Goal: Transaction & Acquisition: Book appointment/travel/reservation

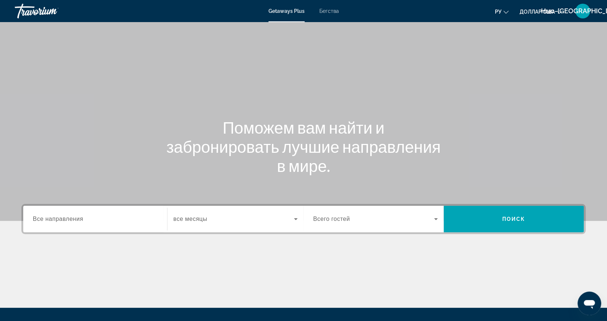
click at [62, 220] on span "Все направления" at bounding box center [58, 219] width 50 height 6
click at [62, 220] on input "Destination Все направления" at bounding box center [95, 219] width 125 height 9
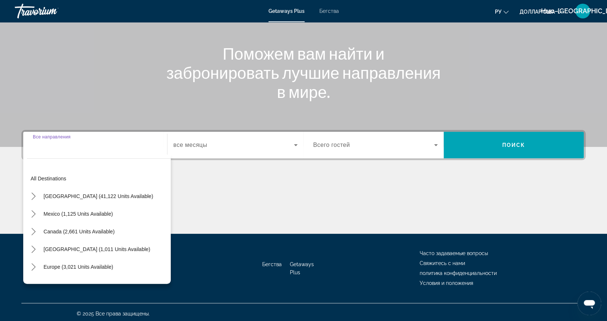
scroll to position [76, 0]
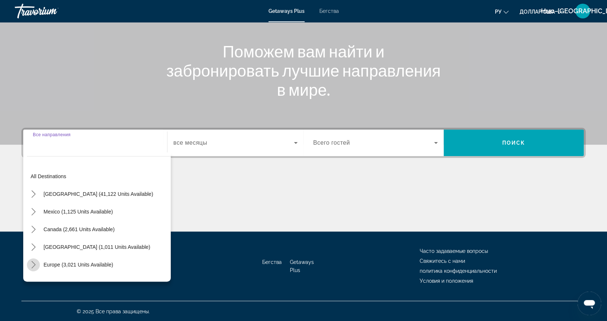
click at [29, 264] on mat-icon "Toggle Europe (3,021 units available) submenu" at bounding box center [33, 265] width 13 height 13
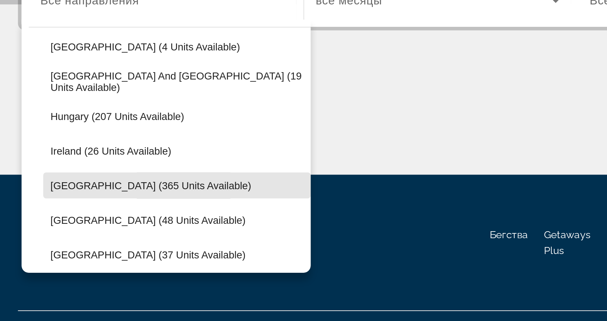
scroll to position [207, 0]
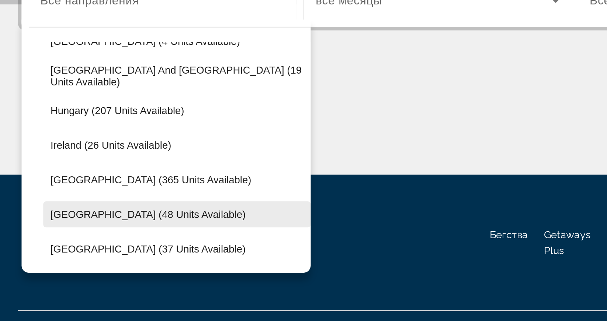
click at [53, 251] on span "[GEOGRAPHIC_DATA] (48 units available)" at bounding box center [87, 252] width 99 height 6
type input "**********"
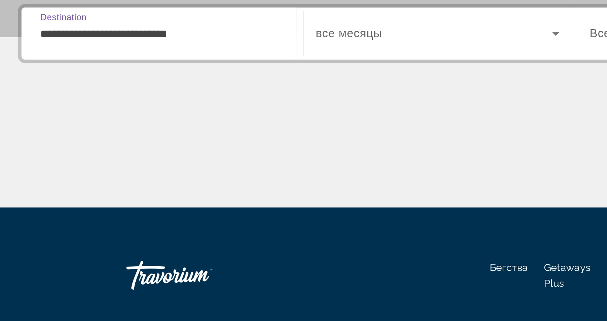
scroll to position [76, 0]
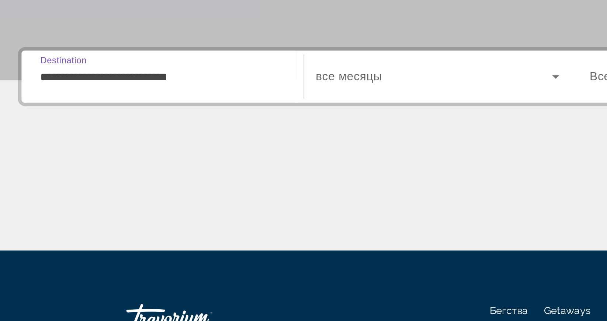
click at [50, 142] on input "**********" at bounding box center [95, 143] width 125 height 9
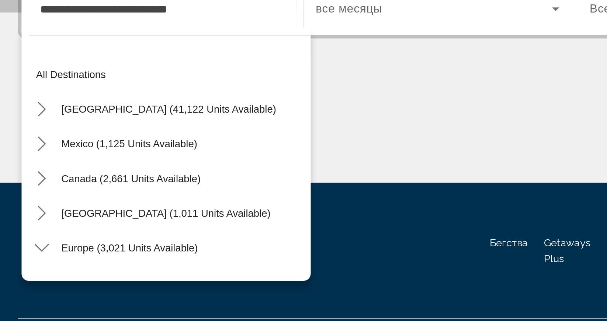
scroll to position [238, 0]
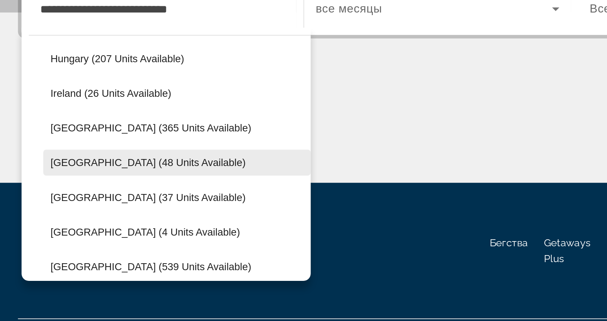
click at [49, 220] on span "[GEOGRAPHIC_DATA] (48 units available)" at bounding box center [87, 222] width 99 height 6
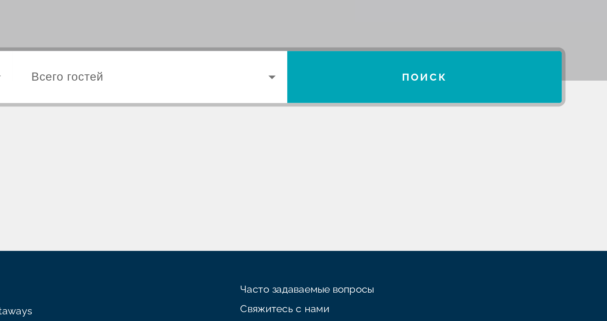
scroll to position [76, 0]
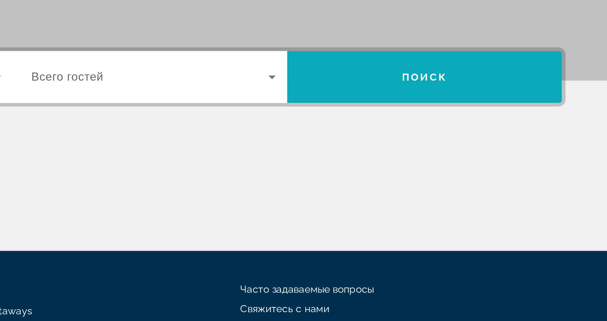
click at [499, 147] on span "Поиск" at bounding box center [513, 143] width 140 height 18
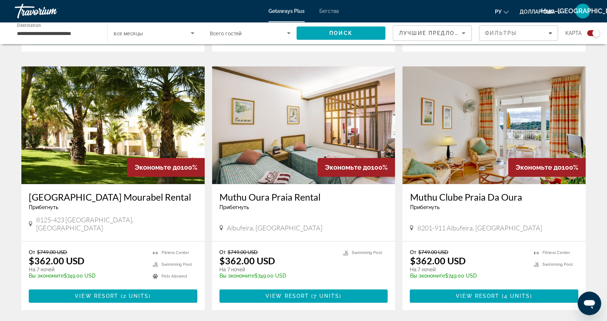
scroll to position [504, 0]
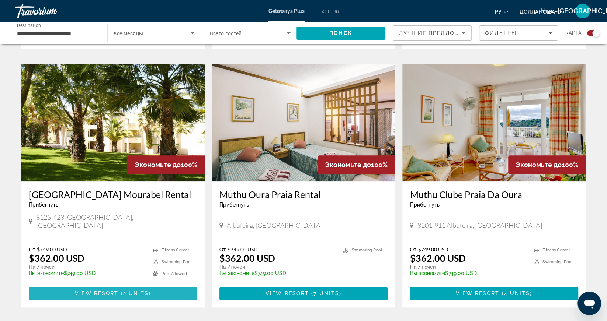
click at [101, 285] on span "Основное содержание" at bounding box center [113, 294] width 168 height 18
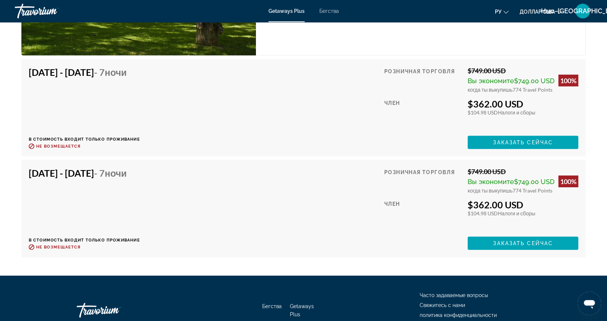
scroll to position [1417, 0]
click at [503, 140] on span "Заказать сейчас" at bounding box center [523, 143] width 60 height 6
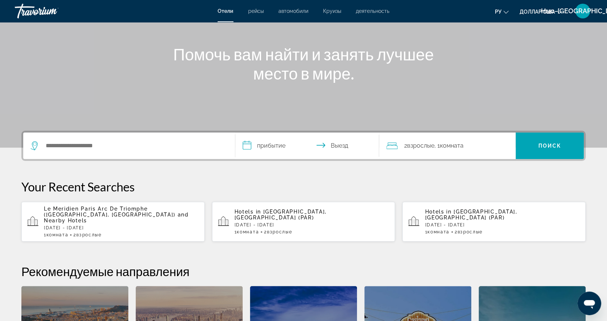
scroll to position [83, 0]
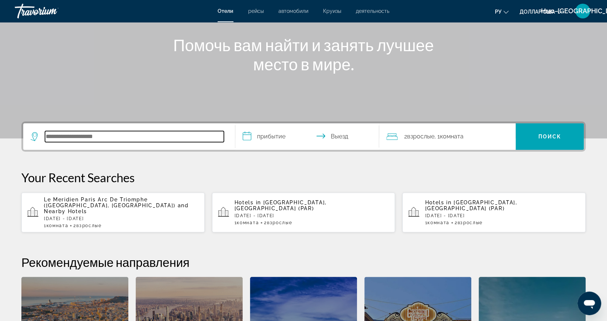
click at [66, 135] on input "Поиск отеля" at bounding box center [134, 136] width 179 height 11
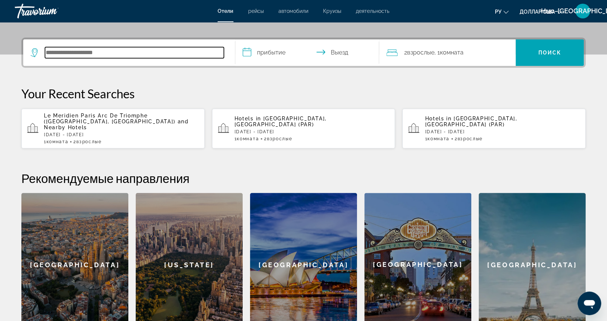
scroll to position [180, 0]
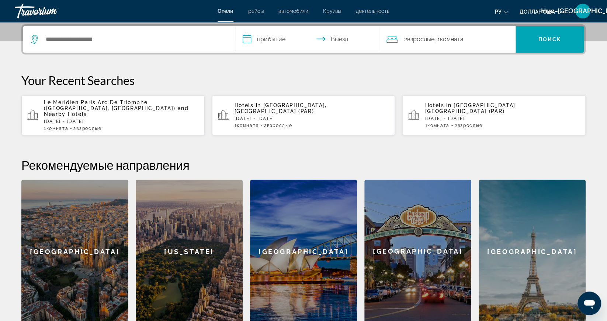
click at [80, 111] on div "Le Meridien Paris Arc De Triomphe (Paris, FR) and Nearby Hotels Fri, 28 Nov - M…" at bounding box center [121, 115] width 155 height 32
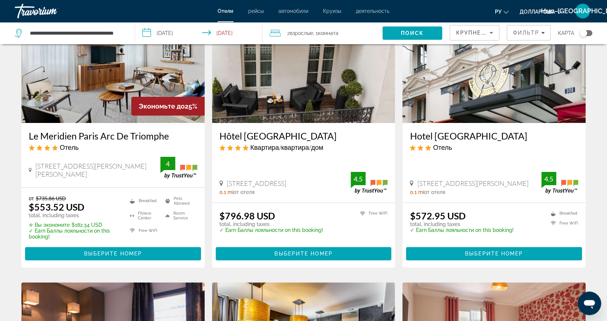
scroll to position [66, 0]
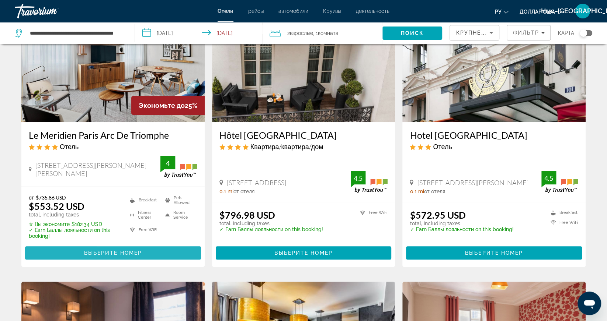
click at [102, 251] on span "Выберите номер" at bounding box center [113, 253] width 58 height 6
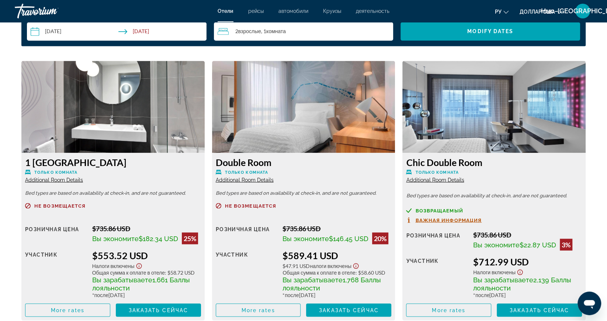
scroll to position [982, 0]
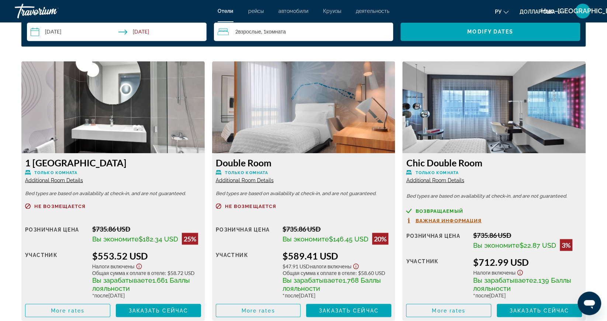
click at [581, 15] on div "Нью-[GEOGRAPHIC_DATA]" at bounding box center [582, 11] width 15 height 15
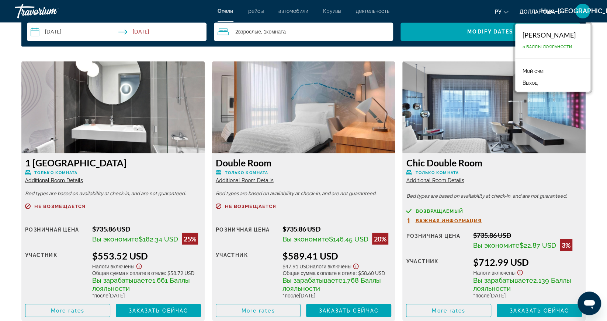
click at [533, 69] on link "Мой счет" at bounding box center [533, 71] width 30 height 10
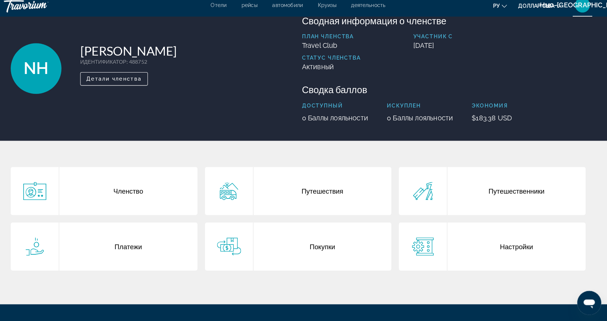
scroll to position [70, 0]
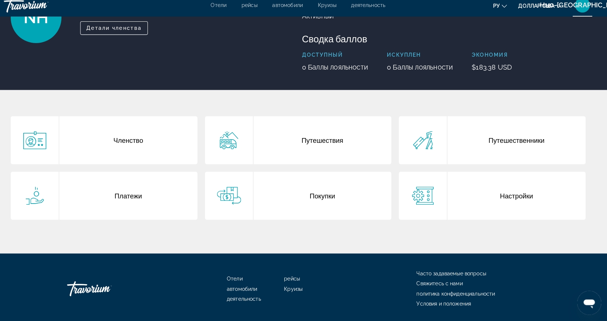
click at [64, 205] on div "Основное содержание" at bounding box center [45, 198] width 48 height 47
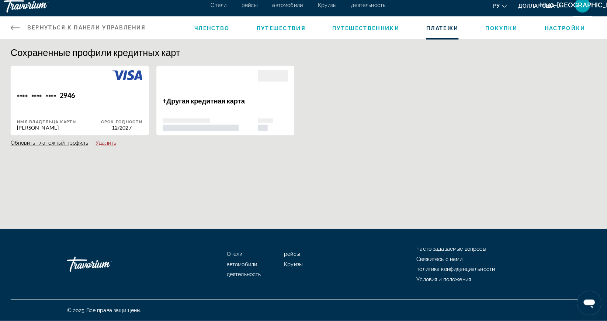
click at [22, 30] on icon "Основное содержание" at bounding box center [25, 33] width 9 height 9
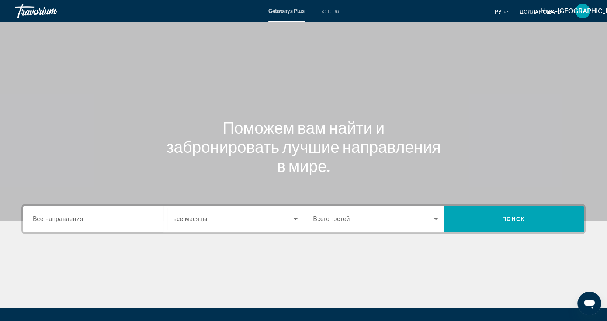
click at [65, 220] on span "Все направления" at bounding box center [58, 219] width 50 height 6
click at [65, 220] on input "Destination Все направления" at bounding box center [95, 219] width 125 height 9
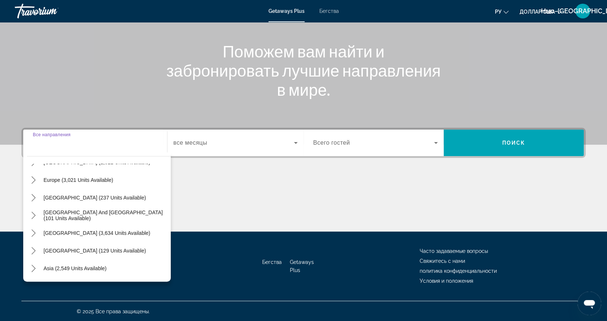
scroll to position [85, 0]
click at [71, 194] on span "[GEOGRAPHIC_DATA] (237 units available)" at bounding box center [94, 197] width 102 height 6
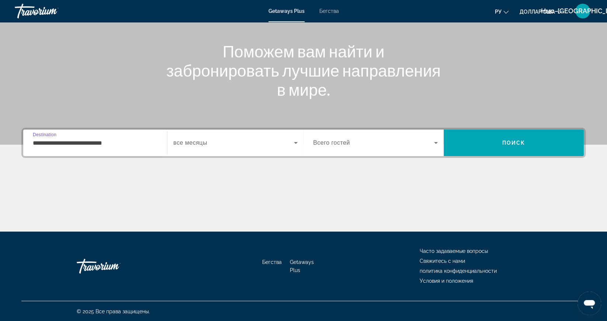
click at [52, 142] on input "**********" at bounding box center [95, 143] width 125 height 9
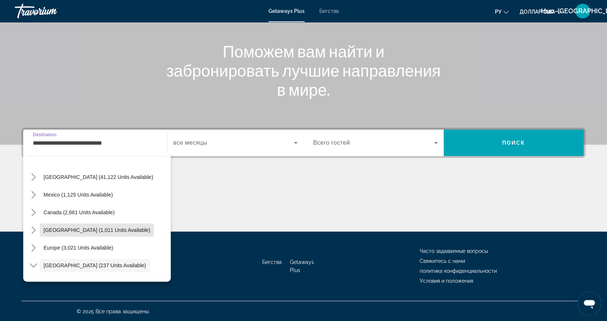
scroll to position [0, 0]
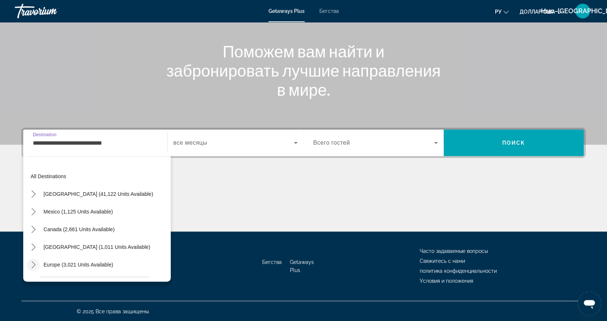
click at [37, 264] on mat-icon "Toggle Europe (3,021 units available) submenu" at bounding box center [33, 265] width 13 height 13
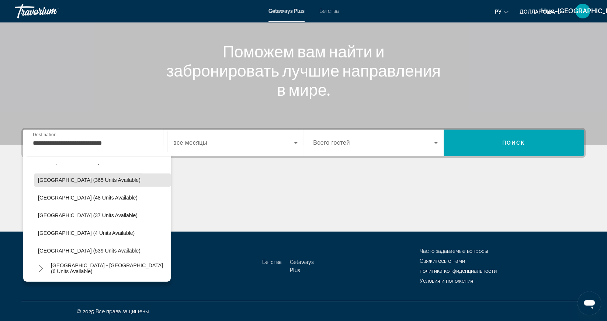
scroll to position [263, 0]
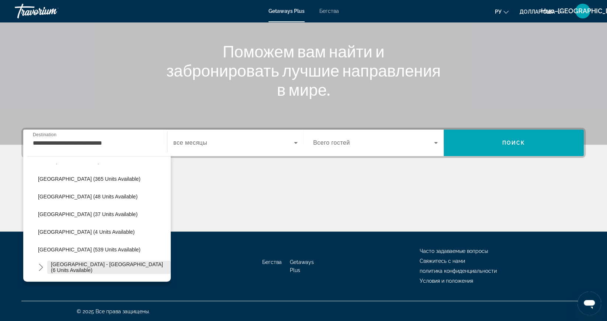
click at [67, 266] on span "[GEOGRAPHIC_DATA] - [GEOGRAPHIC_DATA] (6 units available)" at bounding box center [109, 268] width 116 height 12
type input "**********"
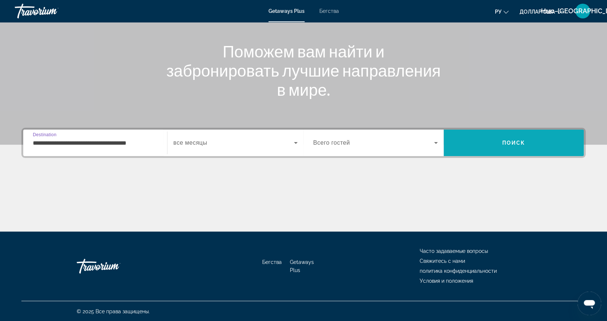
click at [518, 146] on span "Поиск" at bounding box center [513, 143] width 140 height 18
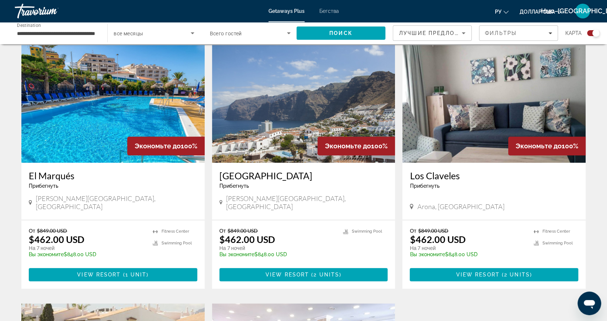
scroll to position [514, 0]
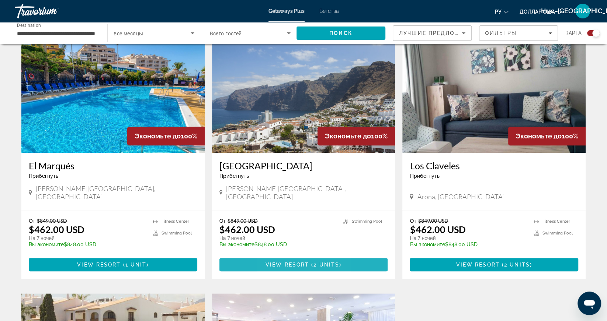
click at [275, 262] on span "View Resort" at bounding box center [286, 265] width 43 height 6
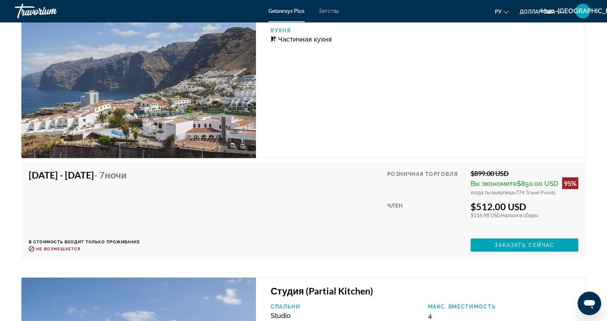
scroll to position [1307, 0]
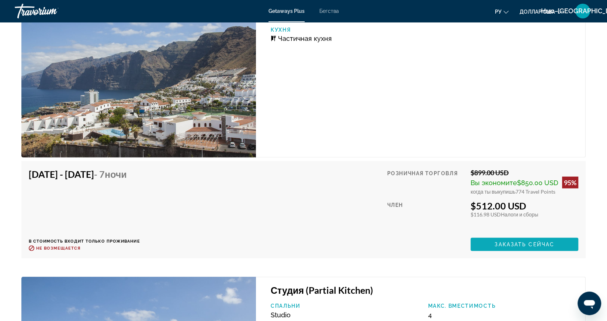
click at [512, 246] on span "Заказать сейчас" at bounding box center [524, 245] width 60 height 6
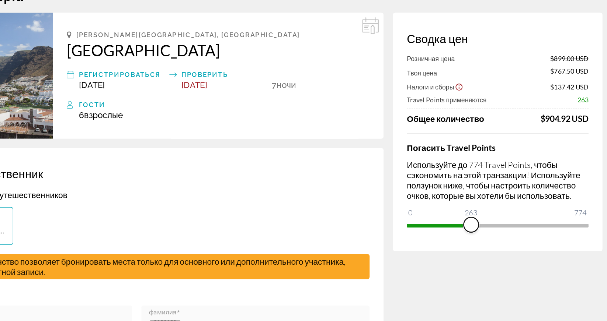
scroll to position [13, 0]
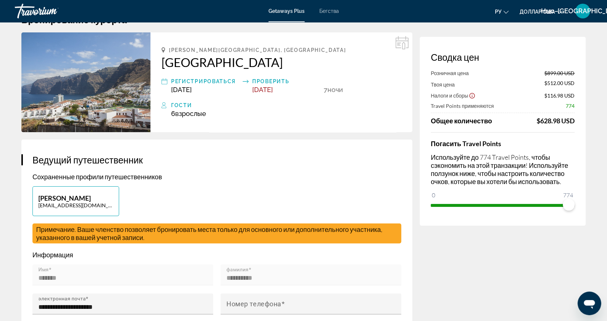
scroll to position [23, 0]
